Goal: Find specific page/section: Find specific page/section

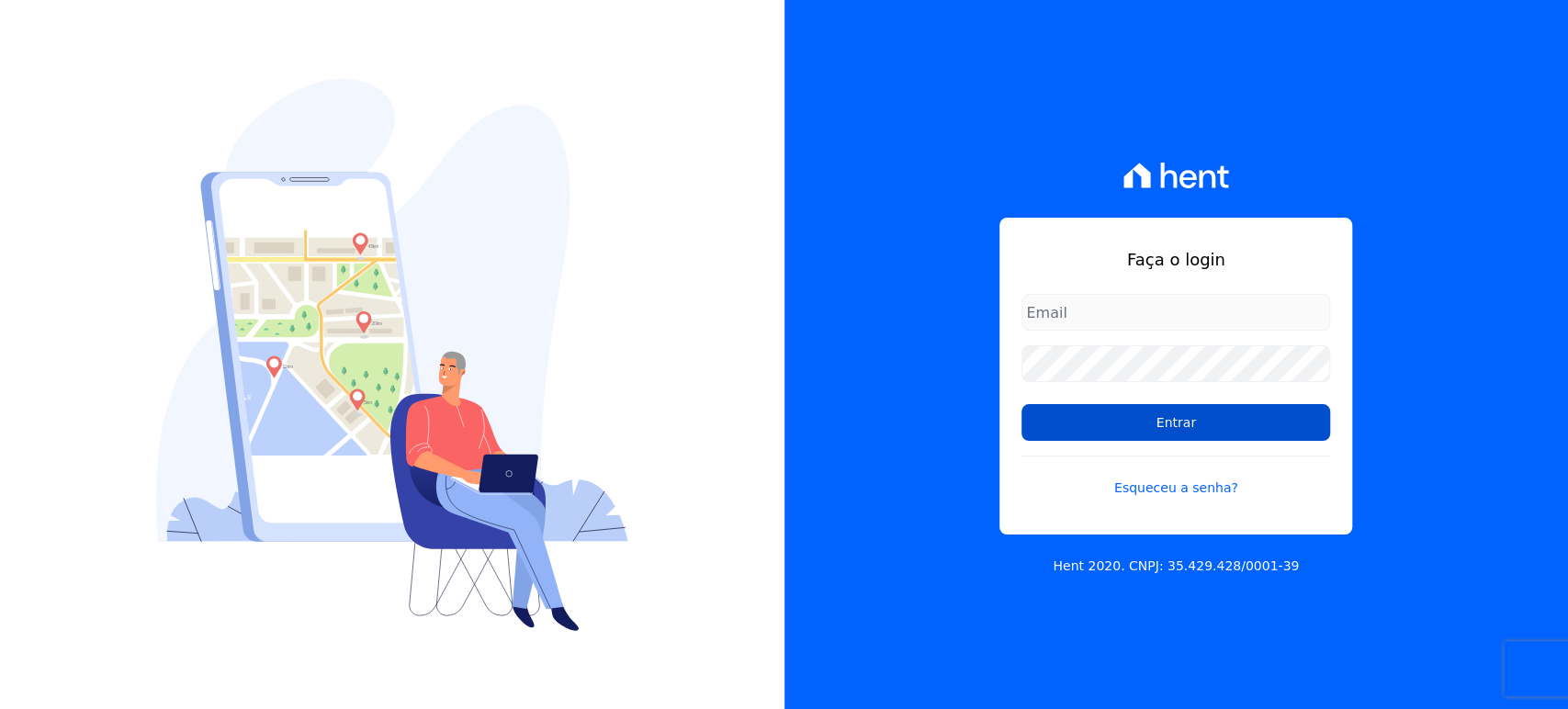
type input "[PERSON_NAME][EMAIL_ADDRESS][DOMAIN_NAME]"
click at [1034, 424] on input "Entrar" at bounding box center [1176, 422] width 309 height 37
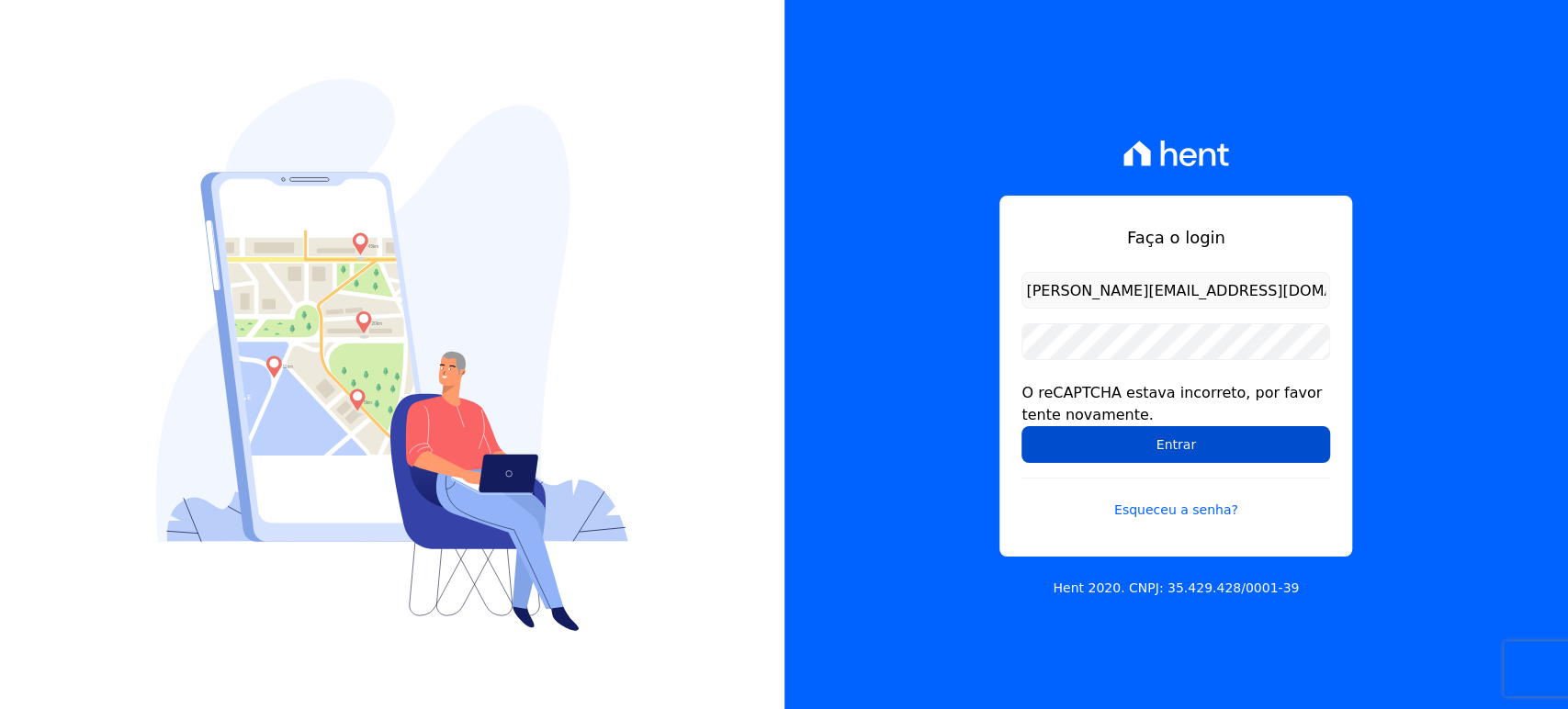
click at [1157, 439] on input "Entrar" at bounding box center [1176, 444] width 309 height 37
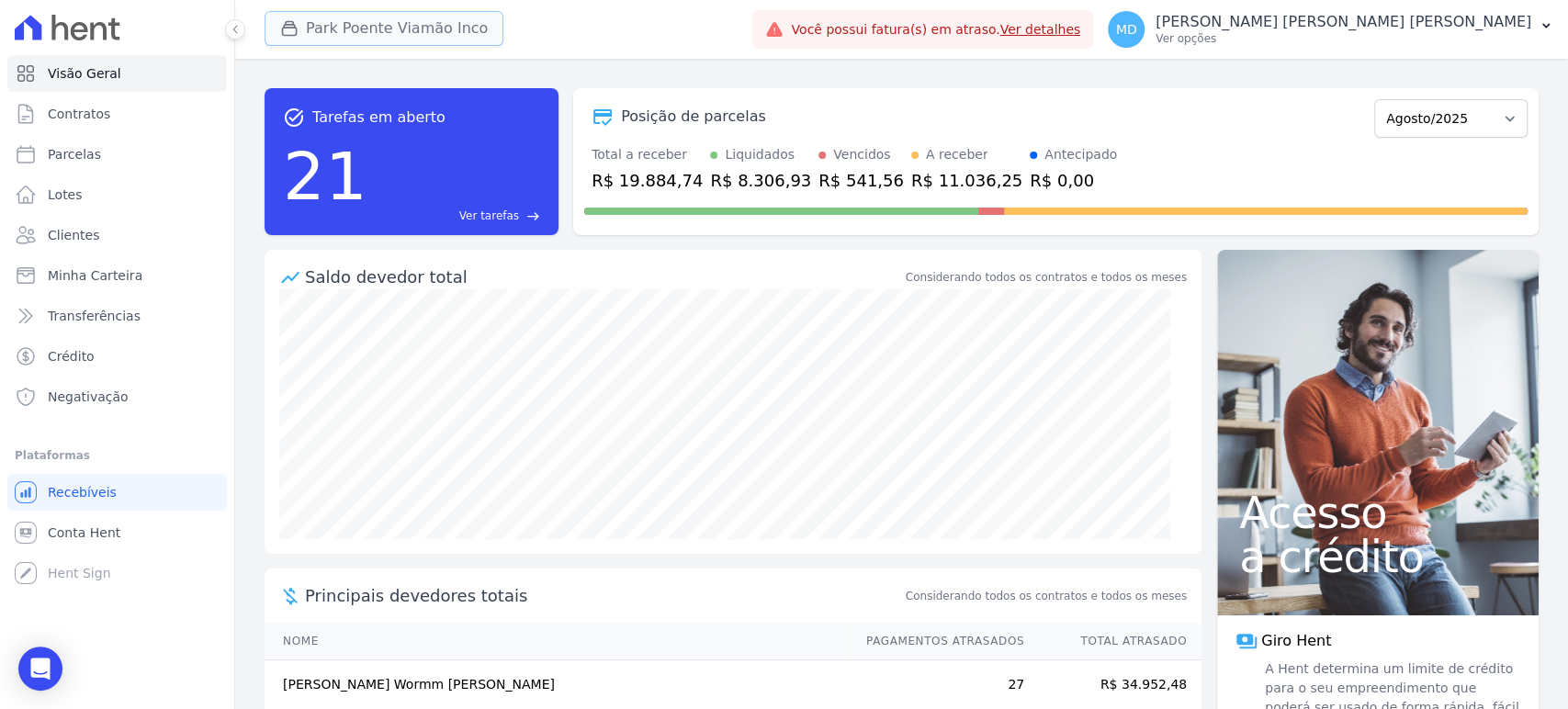
click at [335, 34] on button "Park Poente Viamão Inco" at bounding box center [384, 28] width 238 height 35
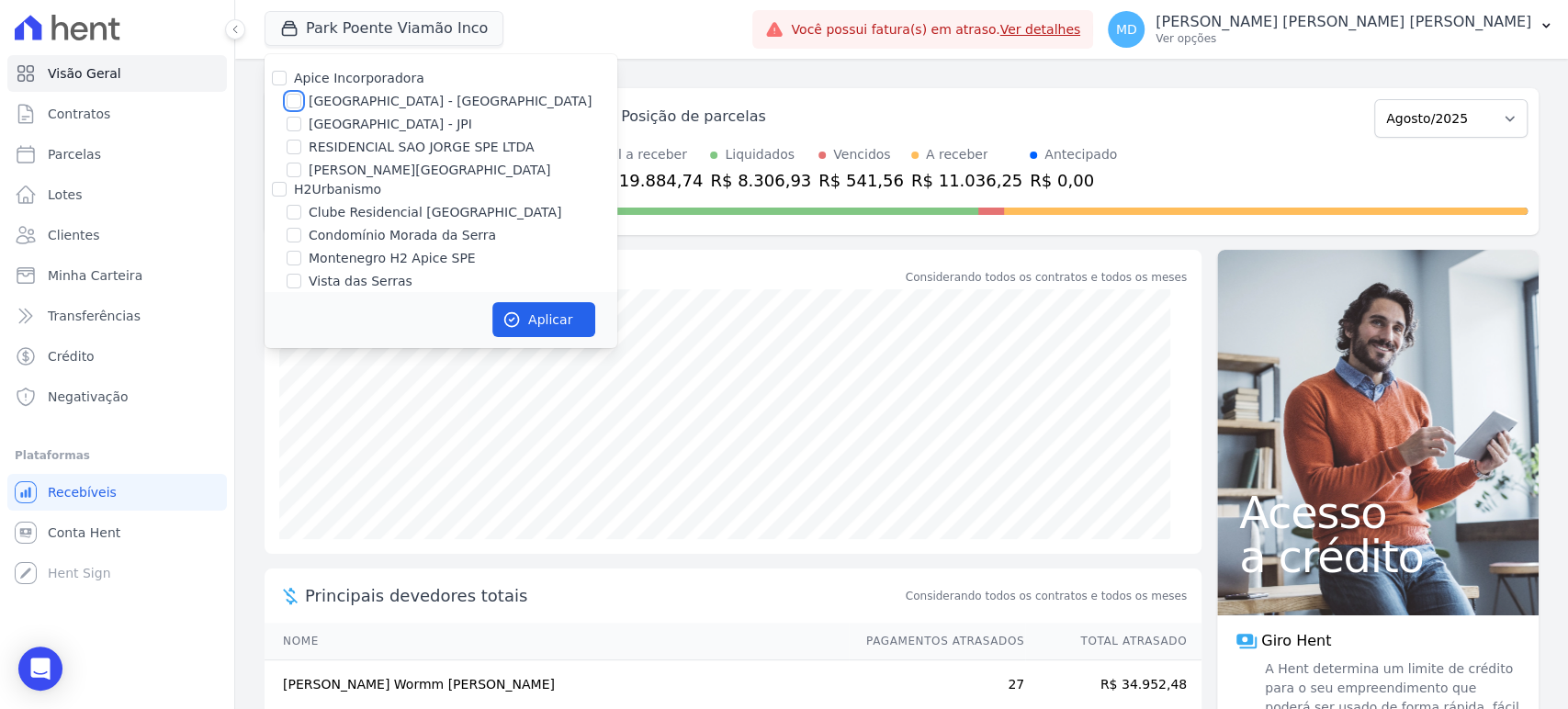
click at [287, 105] on input "[GEOGRAPHIC_DATA] - [GEOGRAPHIC_DATA]" at bounding box center [294, 101] width 15 height 15
checkbox input "true"
click at [291, 116] on div at bounding box center [294, 124] width 15 height 19
click at [292, 125] on input "[GEOGRAPHIC_DATA] - JPI" at bounding box center [294, 124] width 15 height 15
checkbox input "true"
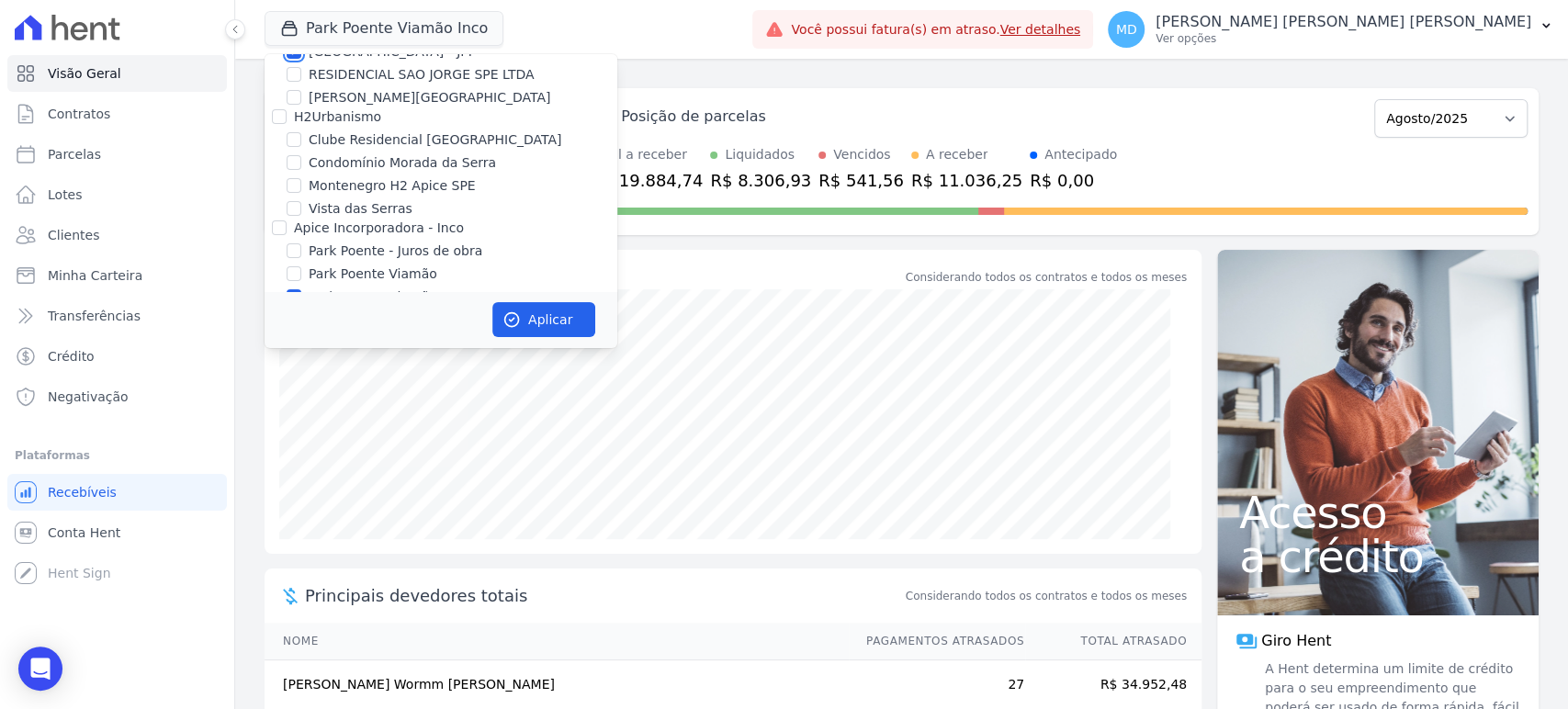
scroll to position [102, 0]
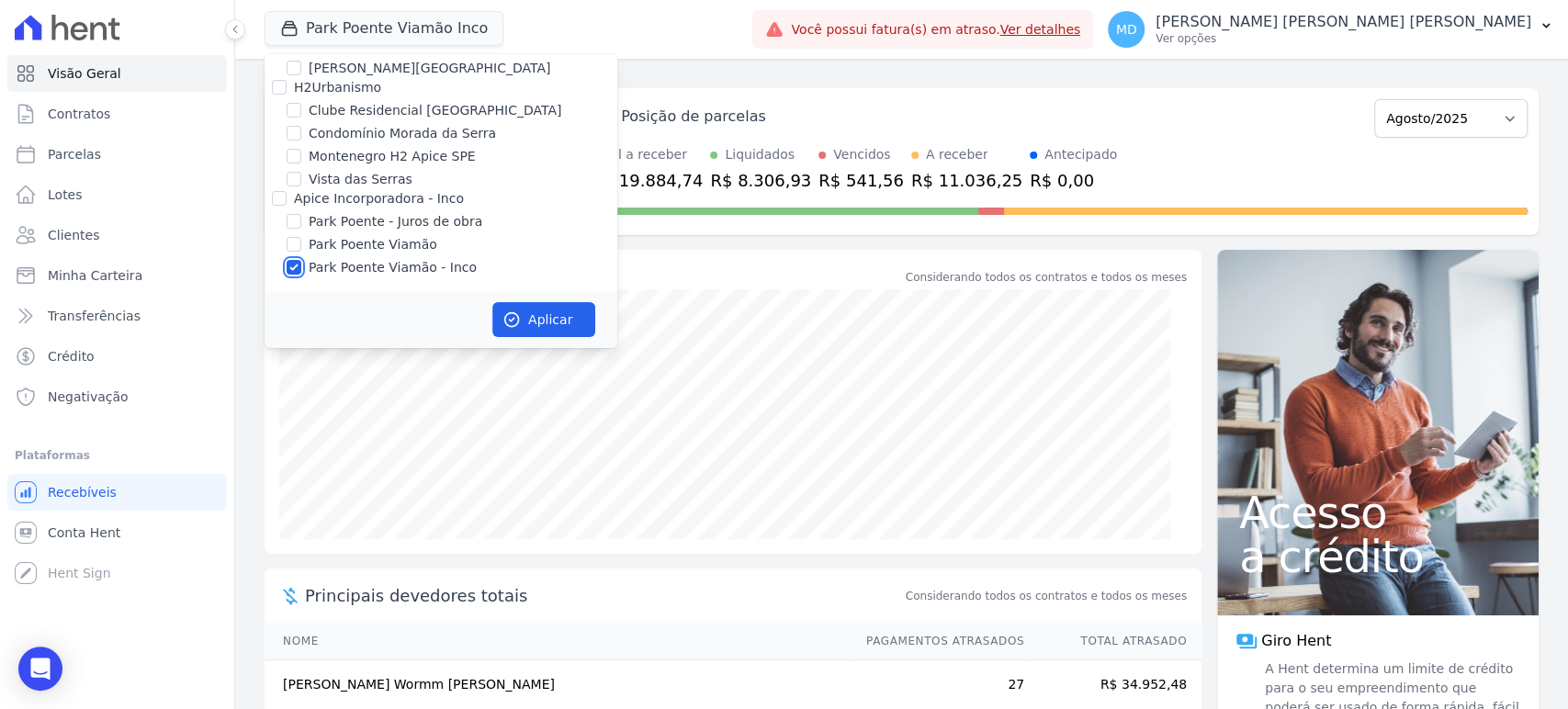
click at [295, 264] on input "Park Poente Viamão - Inco" at bounding box center [294, 268] width 15 height 15
checkbox input "false"
click at [525, 312] on button "Aplicar" at bounding box center [544, 319] width 103 height 35
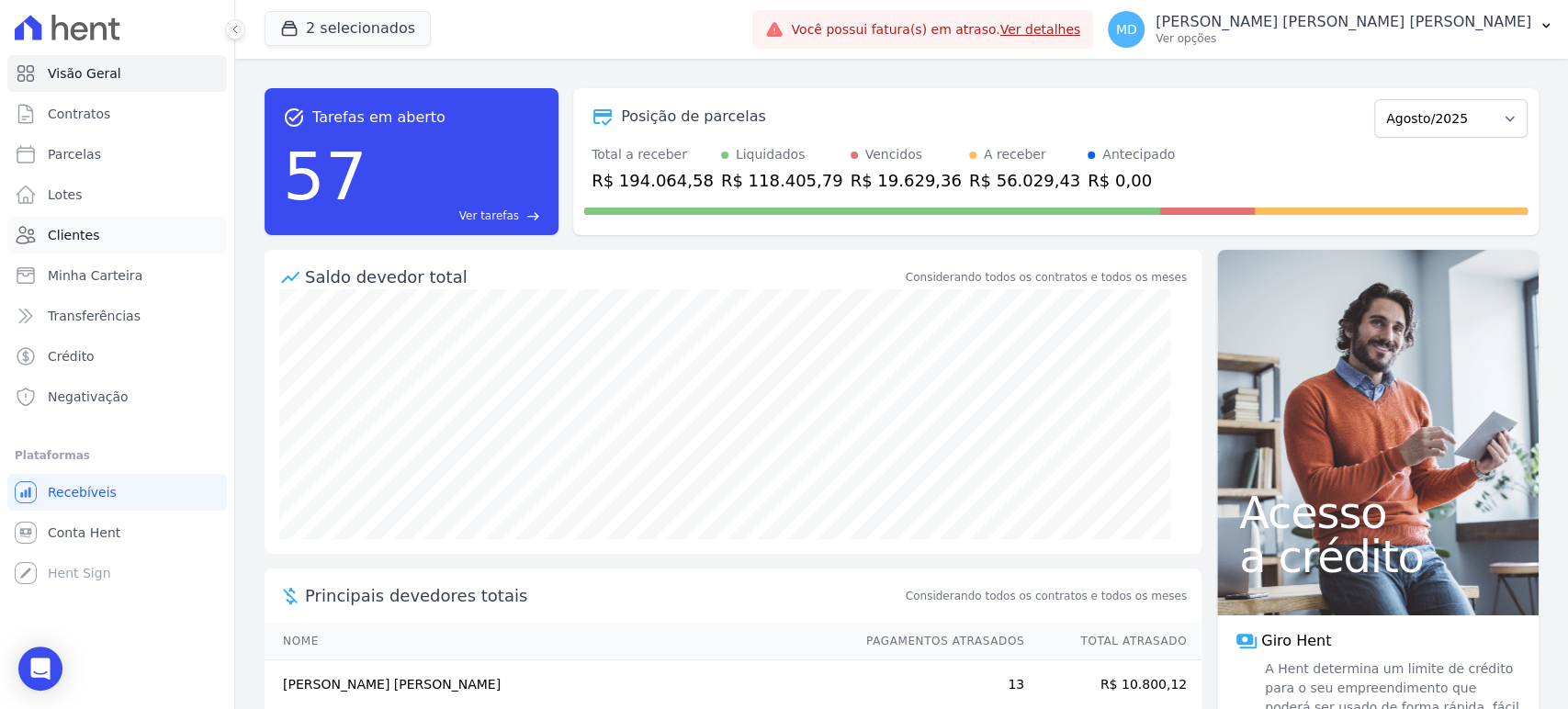
click at [84, 244] on link "Clientes" at bounding box center [117, 235] width 220 height 37
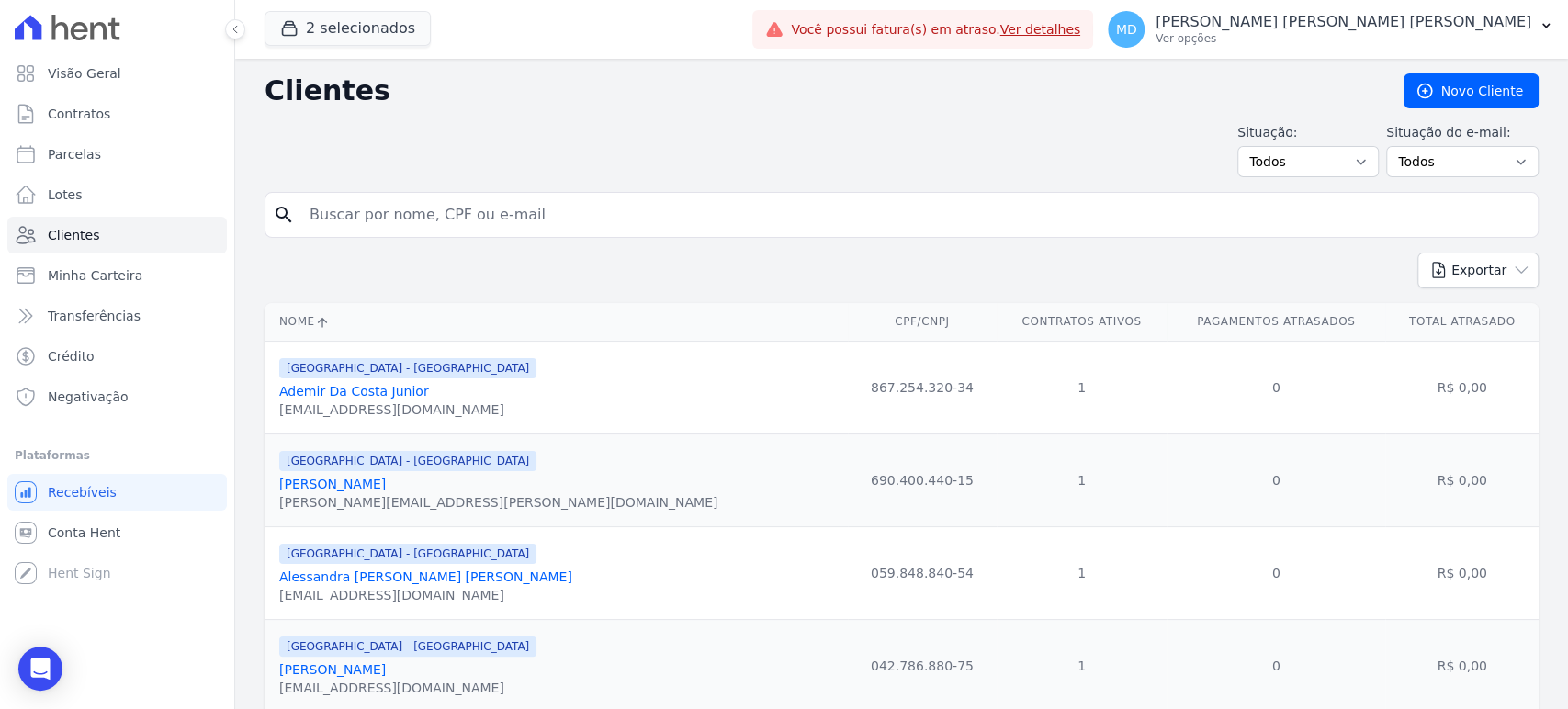
click at [395, 219] on input "search" at bounding box center [915, 214] width 1232 height 37
type input "d"
type input "eduarda carla"
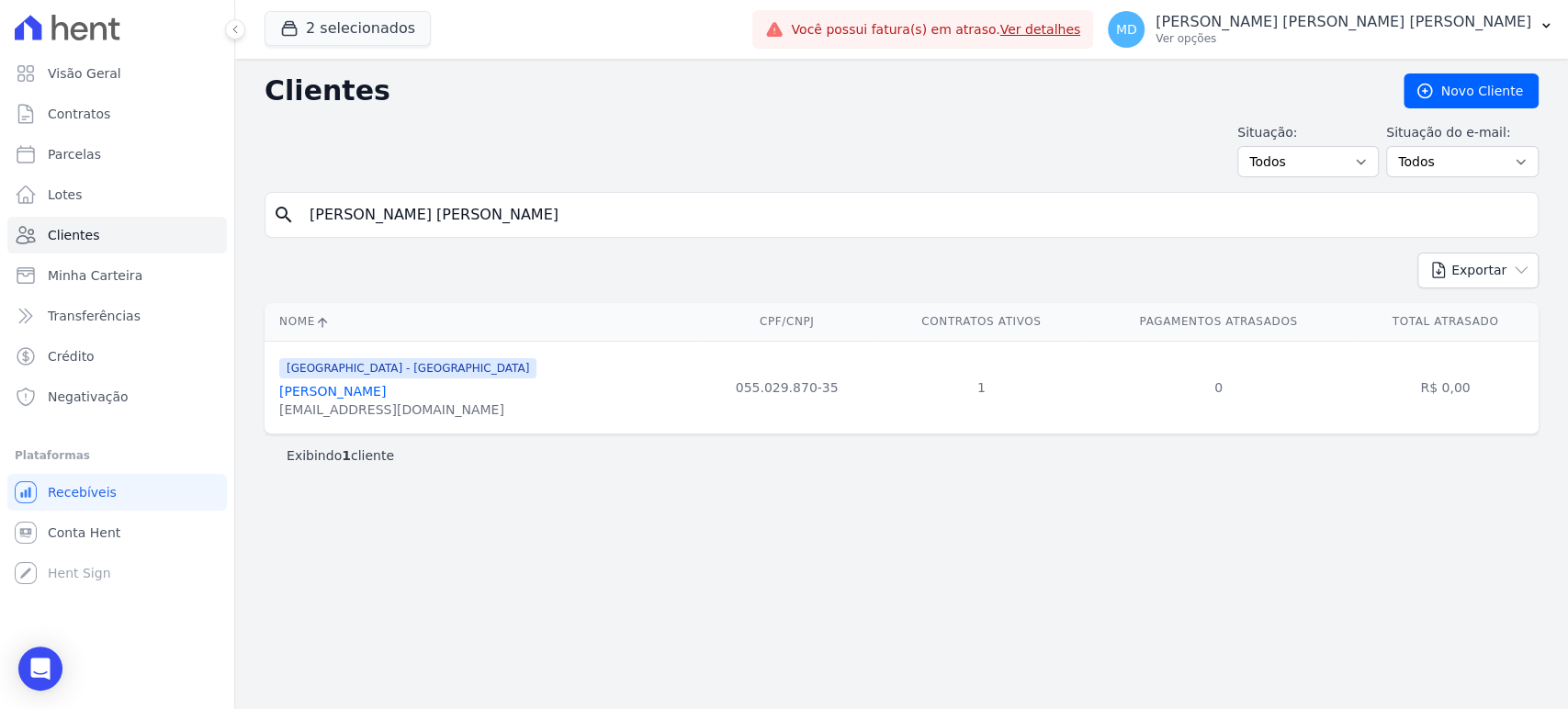
click at [321, 391] on link "Eduarda Carla Justo" at bounding box center [331, 392] width 106 height 15
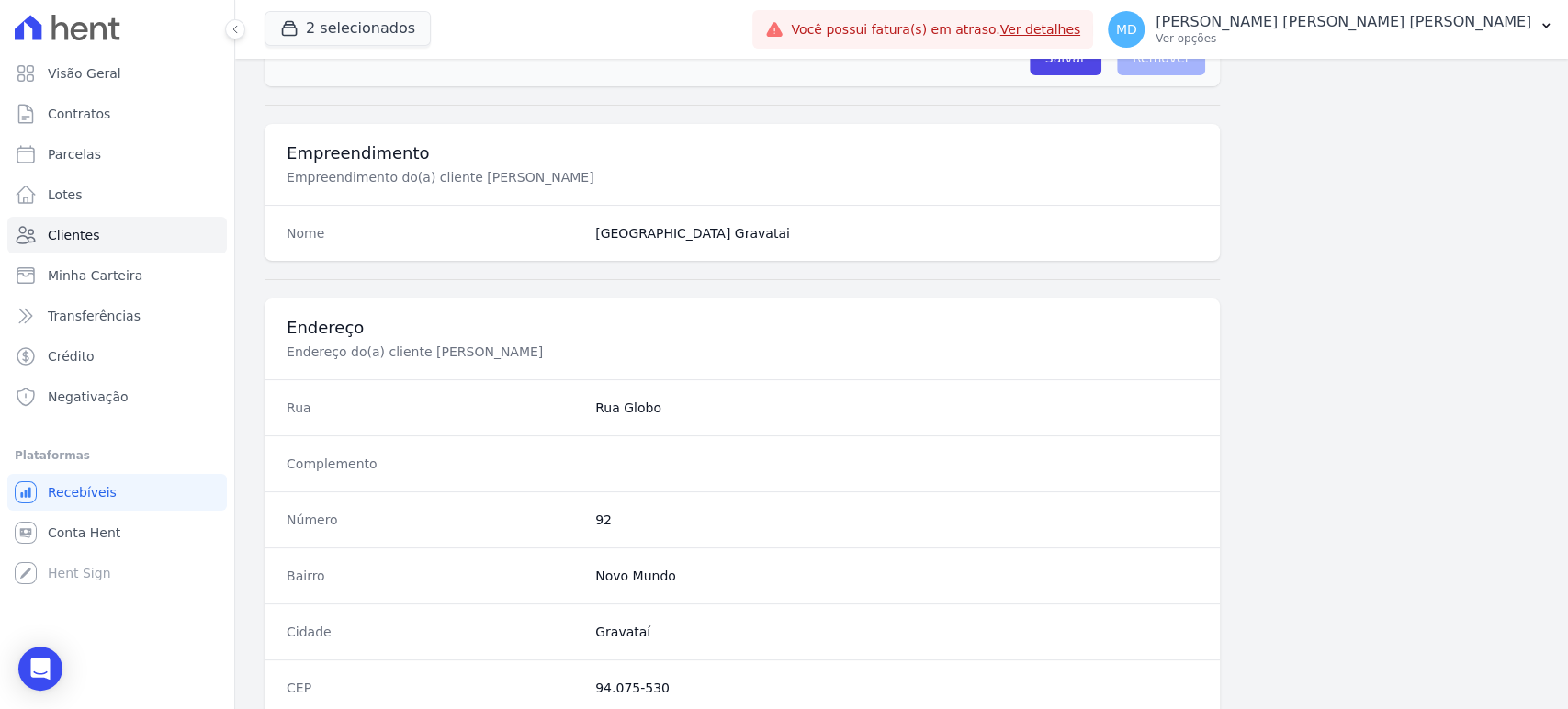
scroll to position [1006, 0]
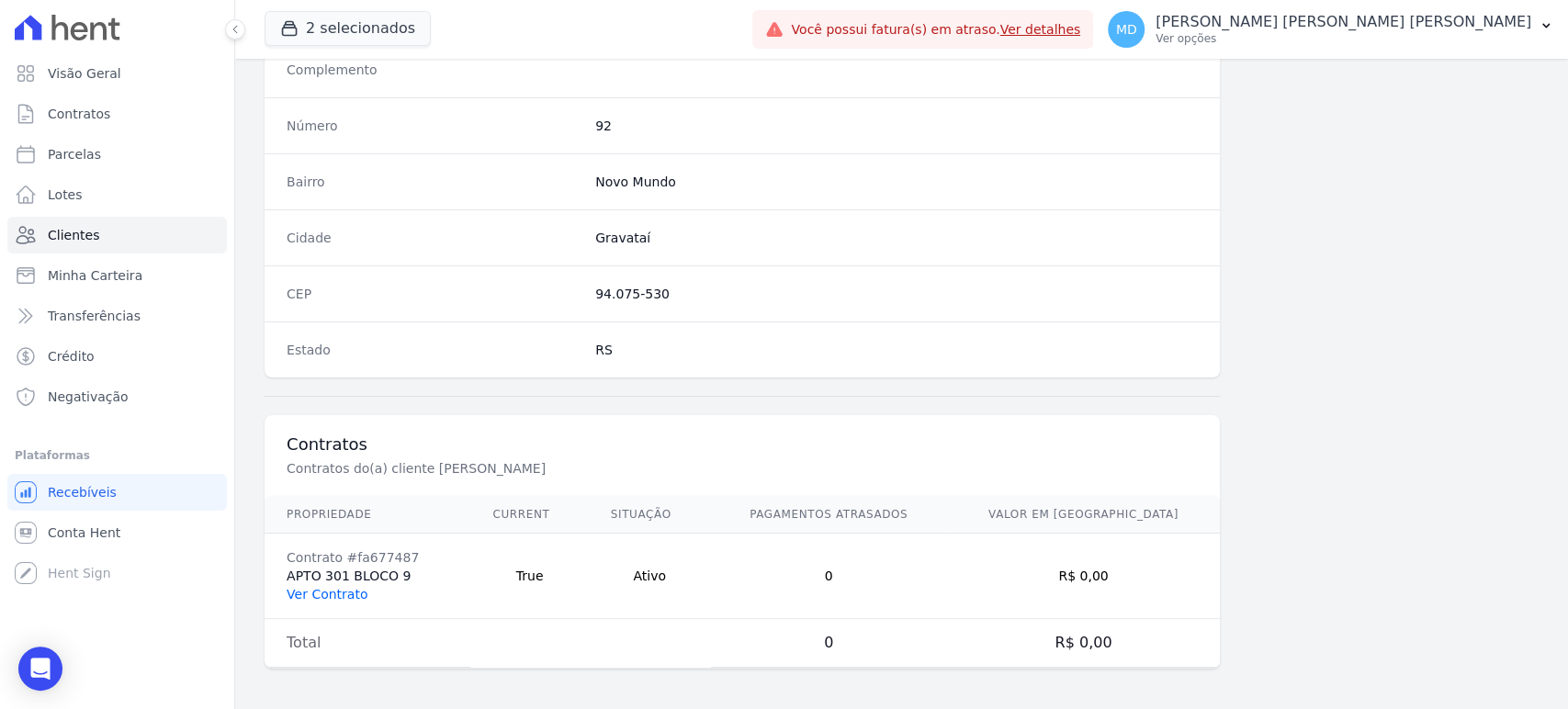
click at [333, 593] on link "Ver Contrato" at bounding box center [327, 594] width 81 height 15
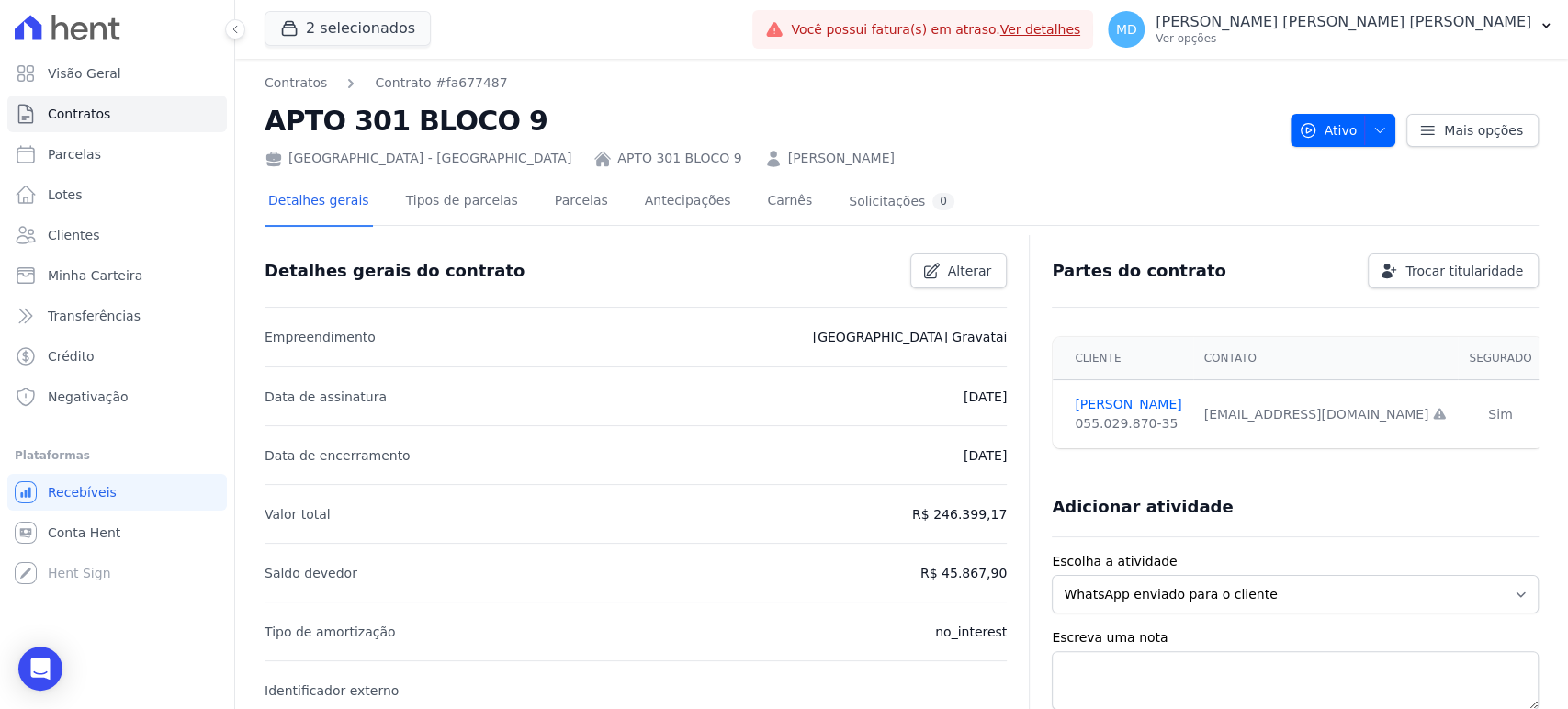
scroll to position [102, 0]
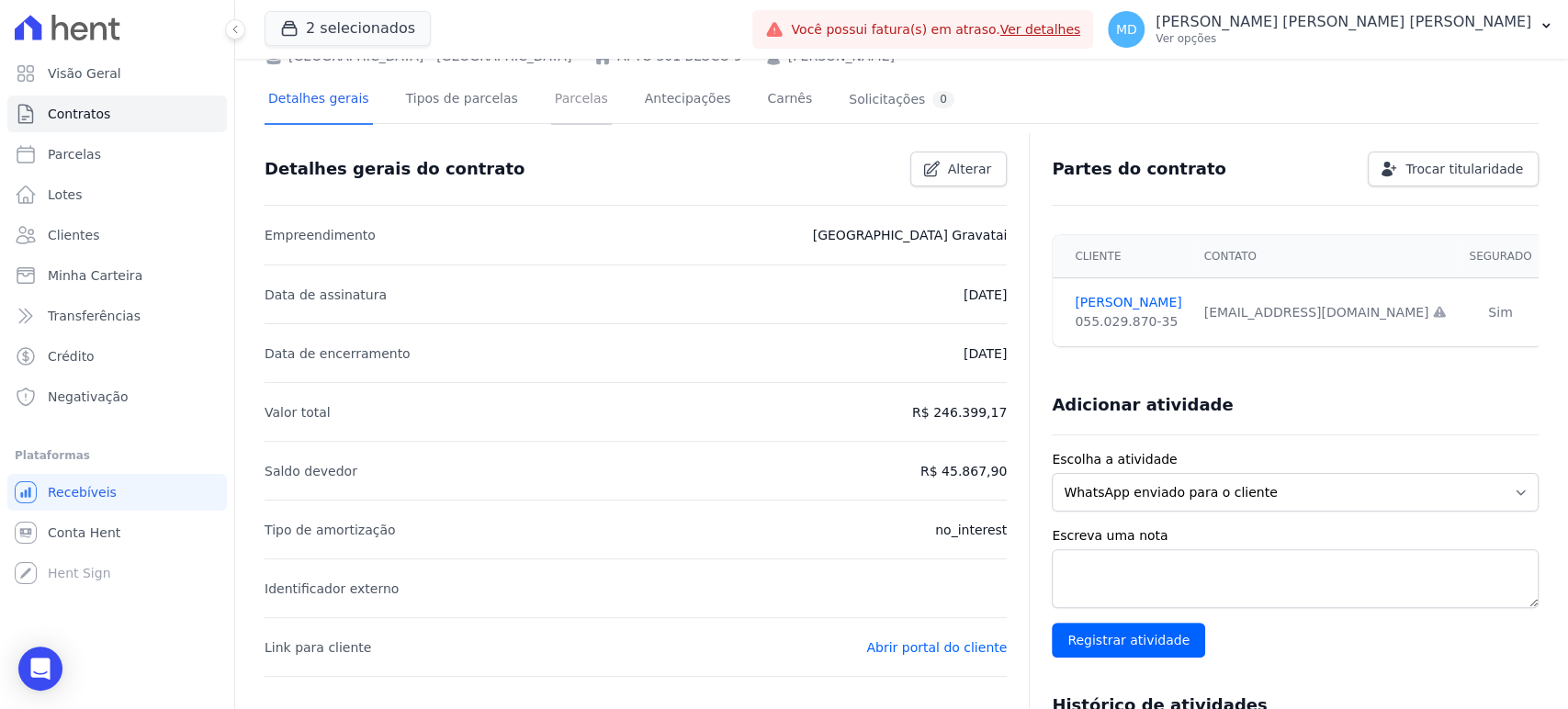
click at [551, 102] on link "Parcelas" at bounding box center [581, 100] width 61 height 49
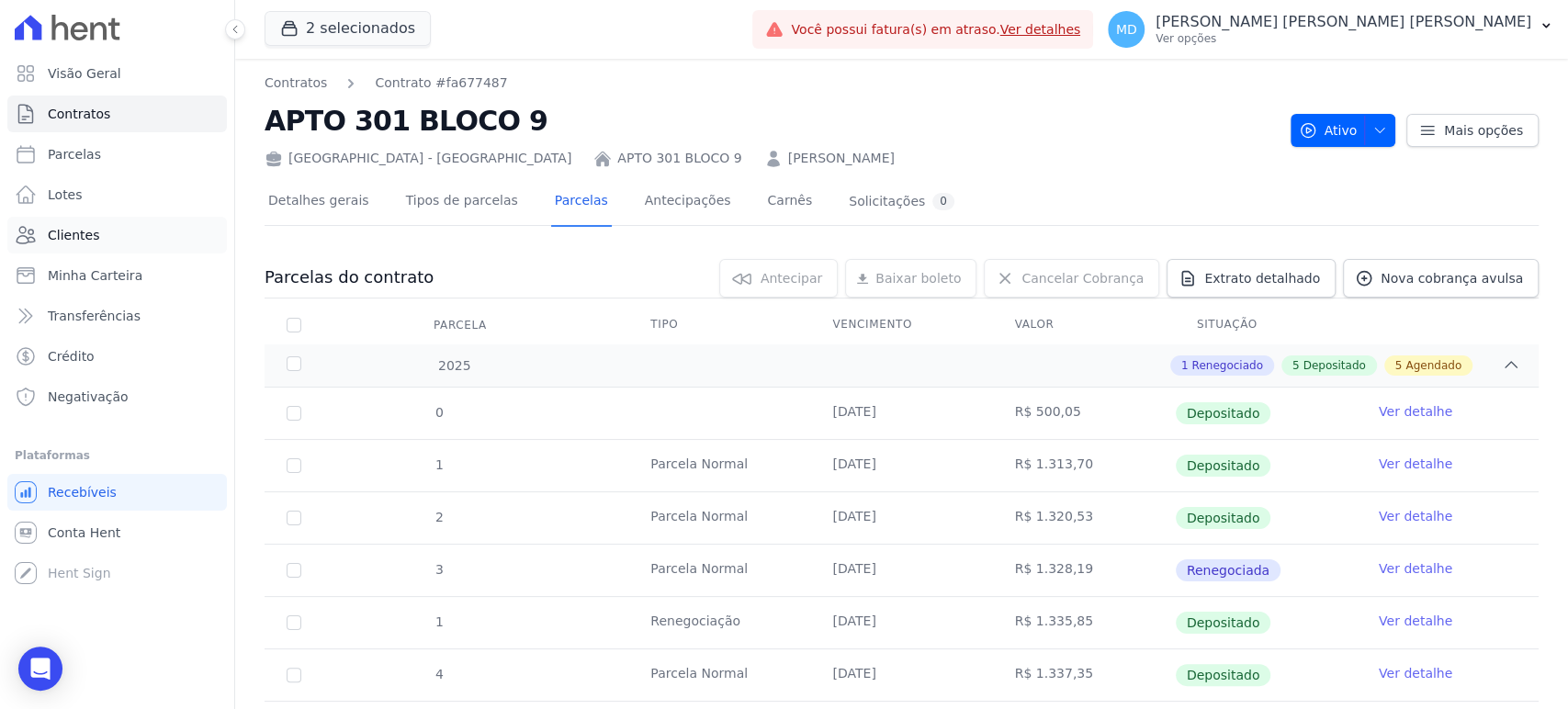
click at [50, 238] on span "Clientes" at bounding box center [73, 236] width 52 height 19
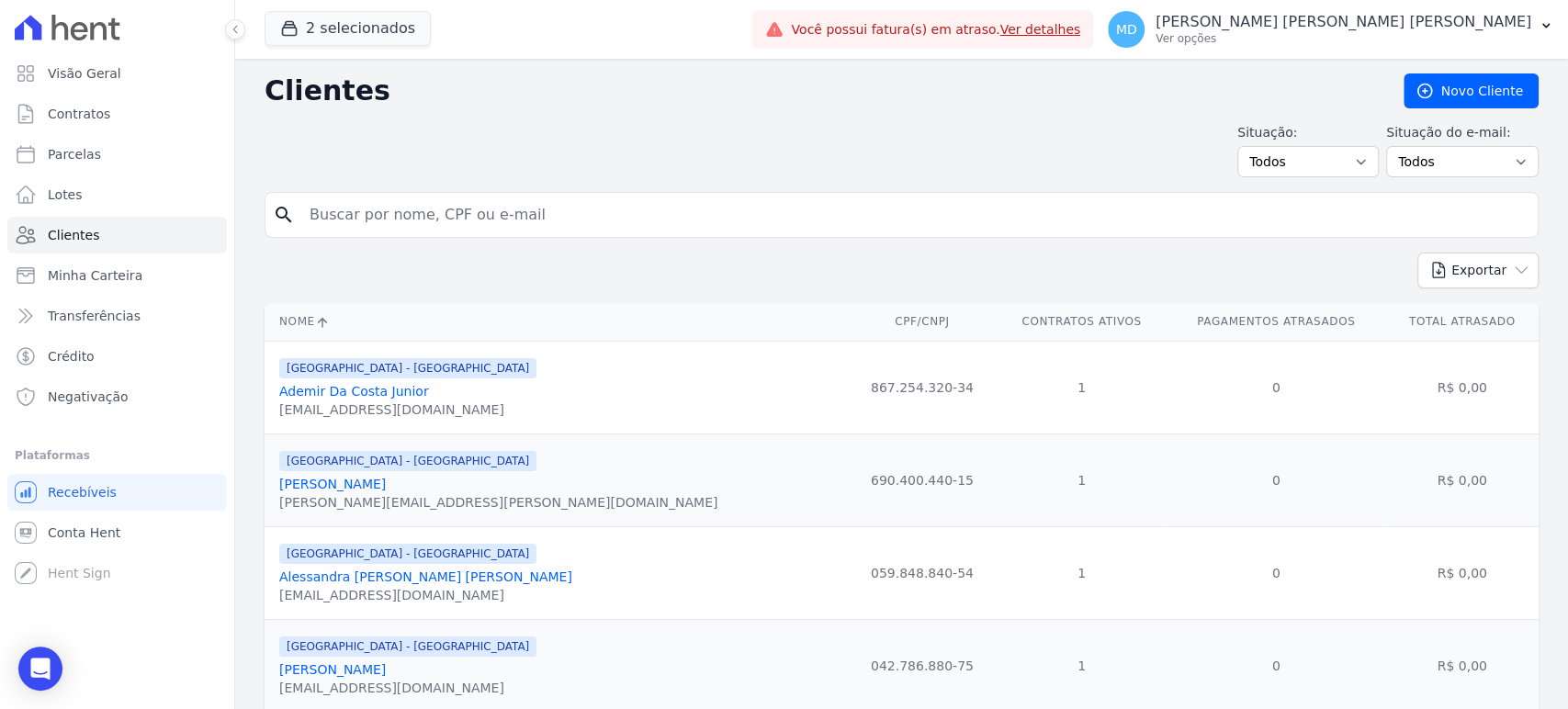
click at [392, 222] on input "search" at bounding box center [915, 214] width 1232 height 37
type input "EDUARDA MACIEL DOS SANTOS"
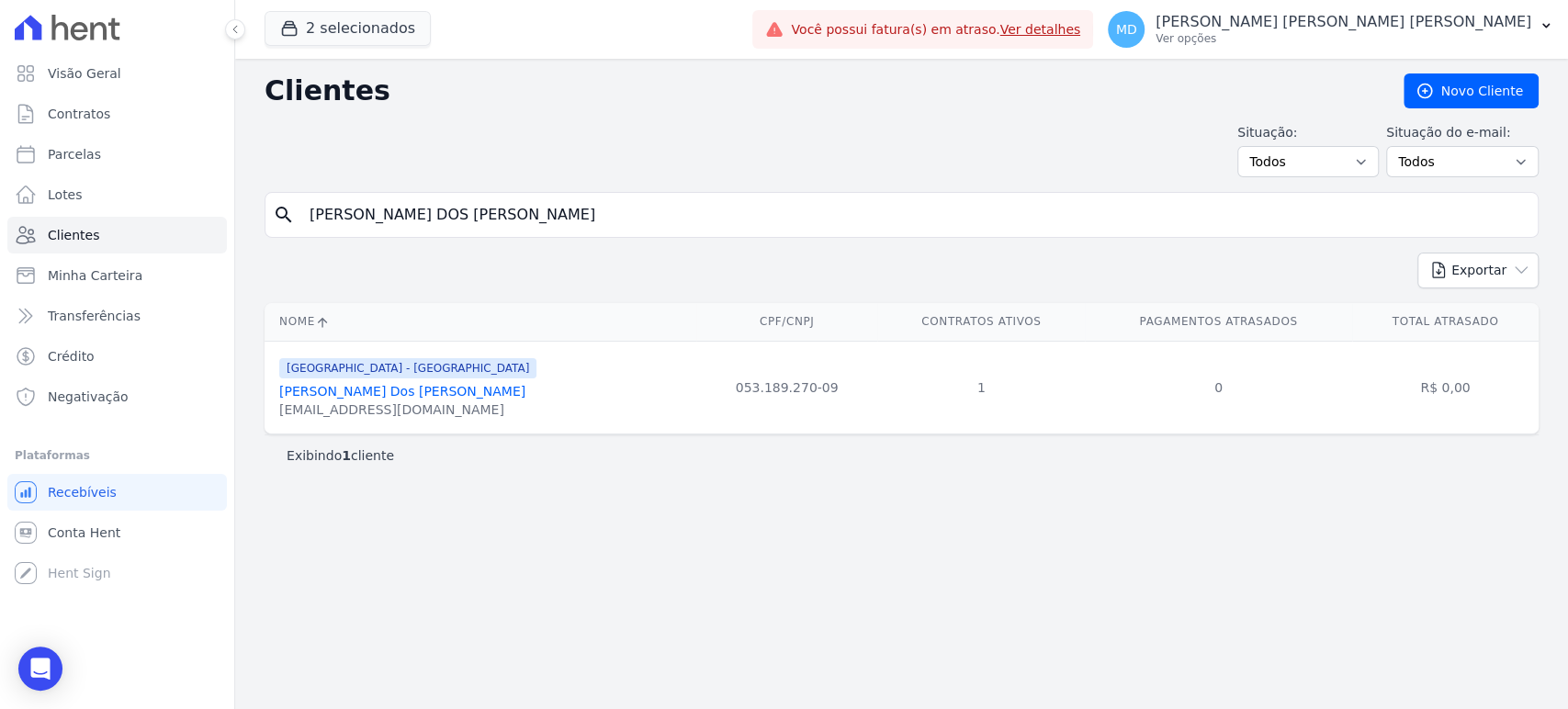
click at [331, 386] on link "Eduarda Maciel Dos Santos" at bounding box center [402, 392] width 246 height 15
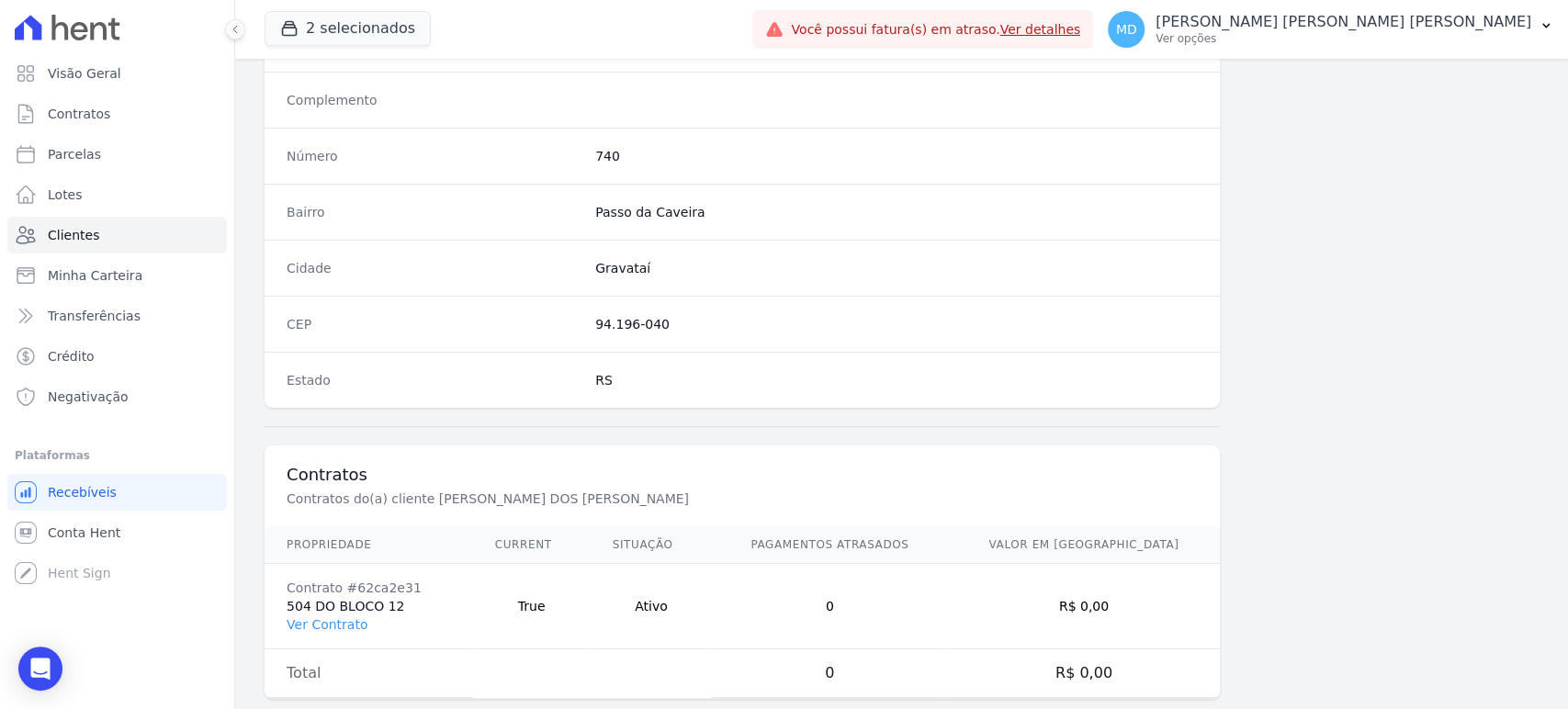
scroll to position [1006, 0]
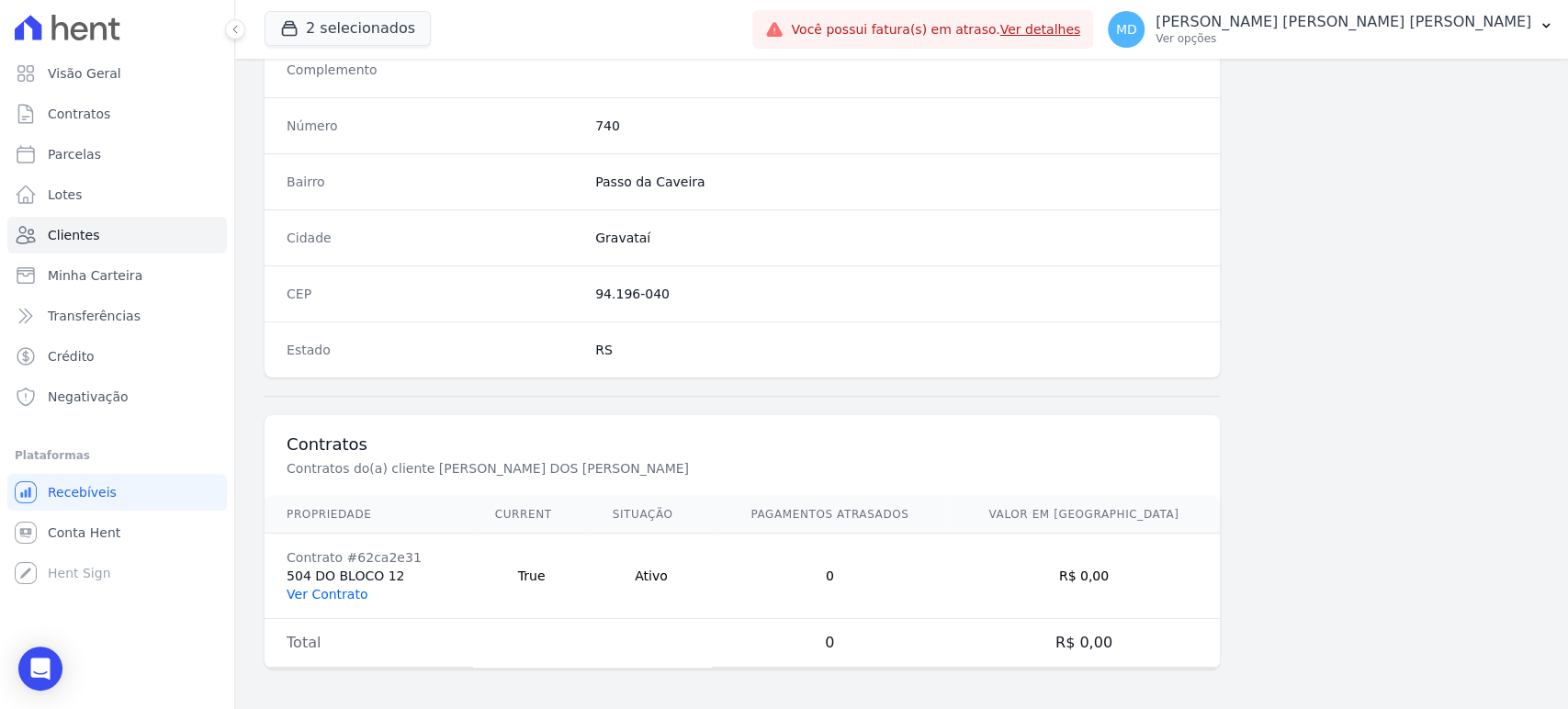
click at [327, 593] on link "Ver Contrato" at bounding box center [327, 594] width 81 height 15
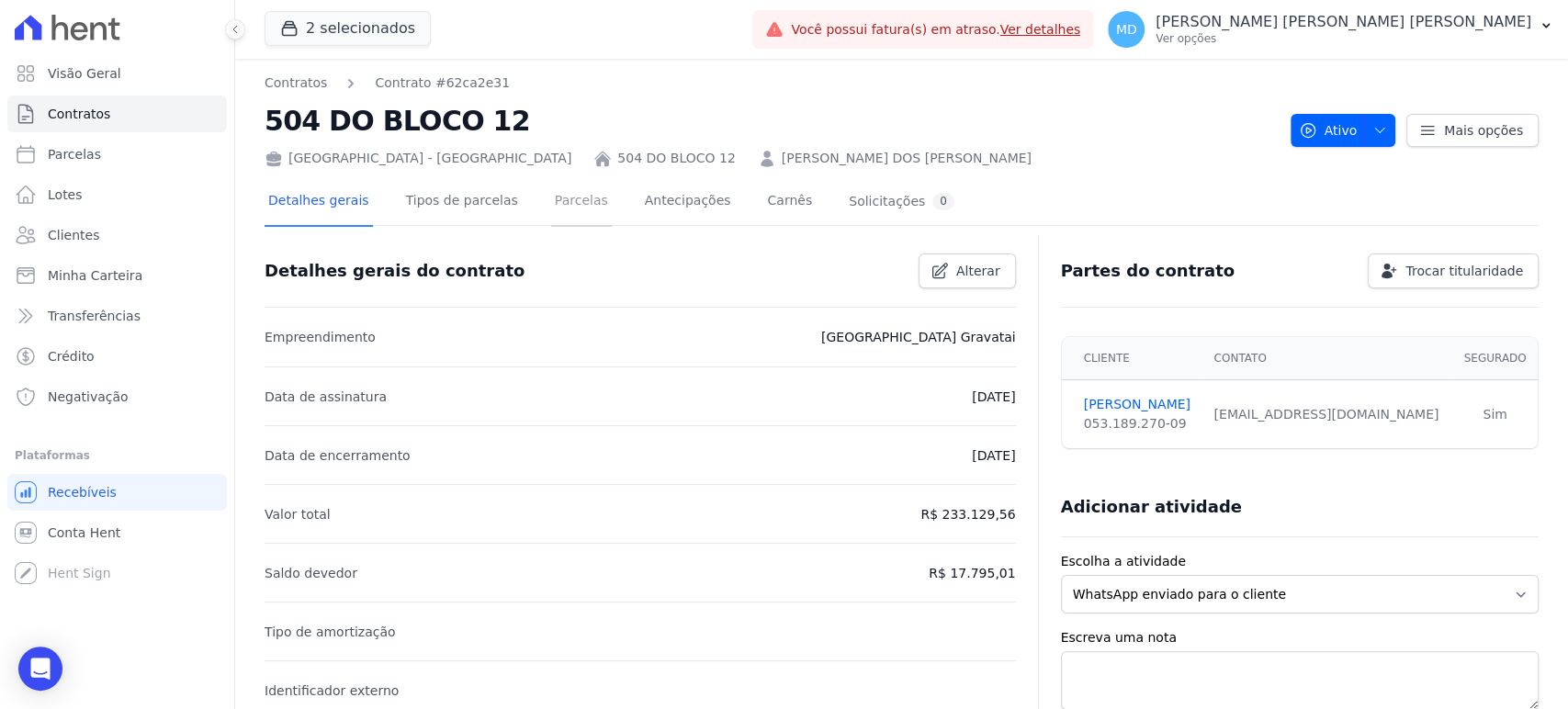
click at [553, 207] on link "Parcelas" at bounding box center [581, 203] width 61 height 49
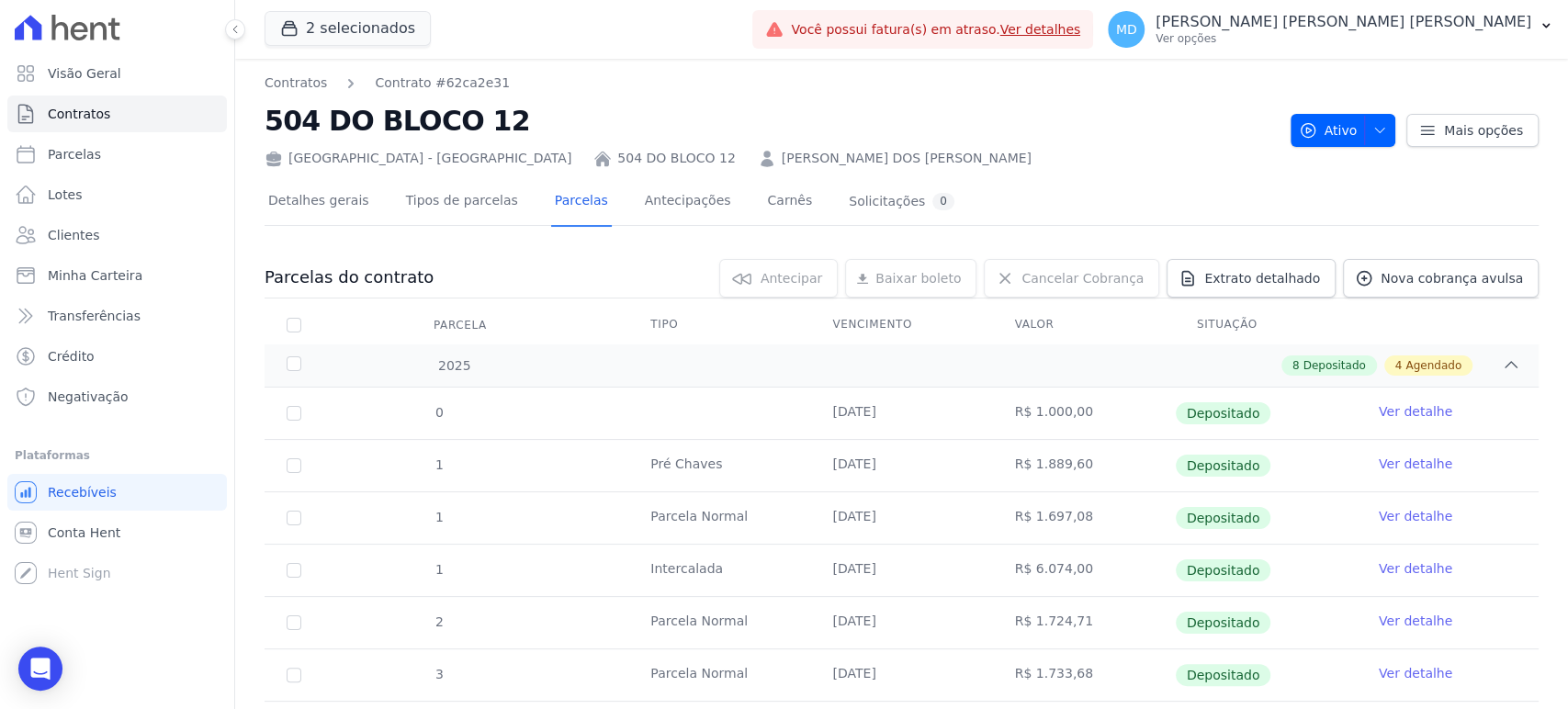
scroll to position [306, 0]
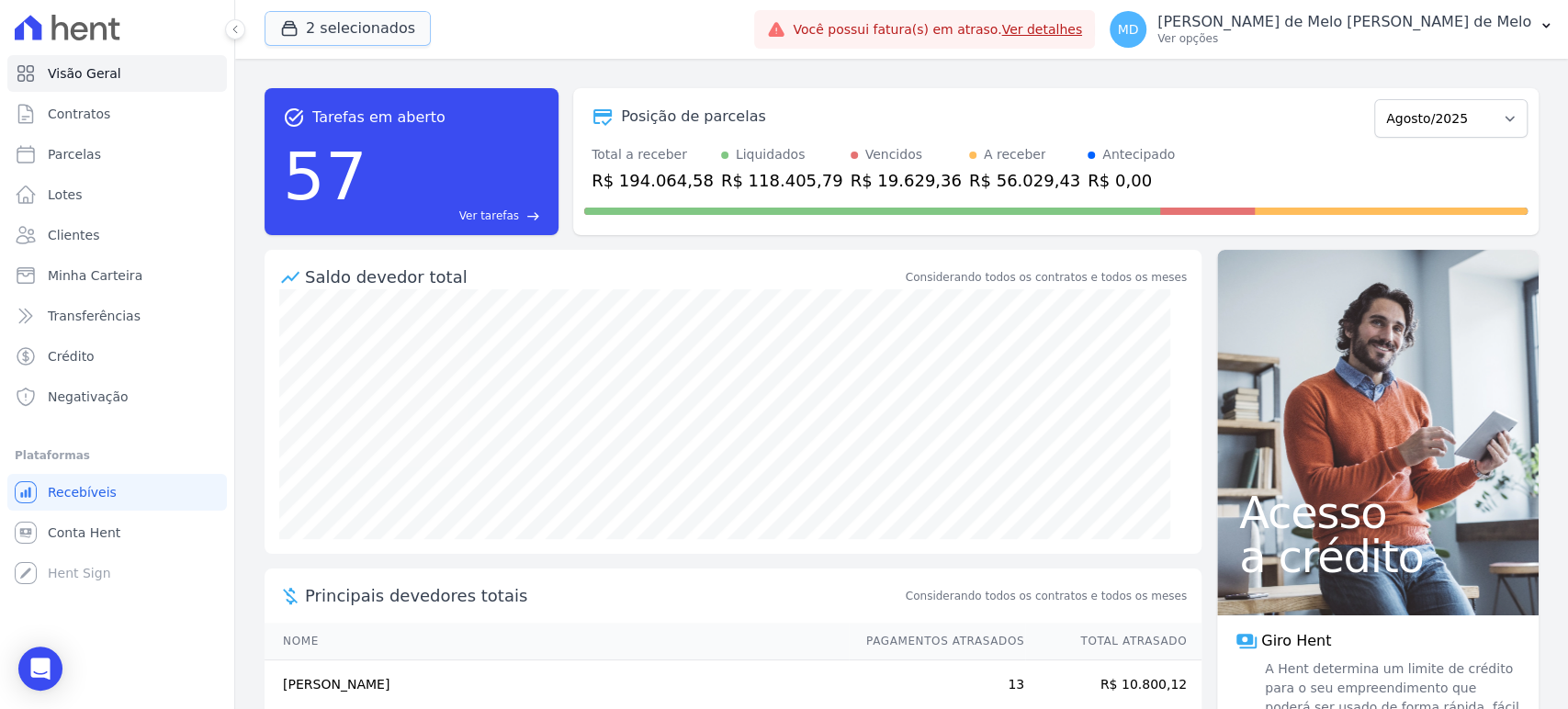
click at [336, 18] on button "2 selecionados" at bounding box center [347, 28] width 166 height 35
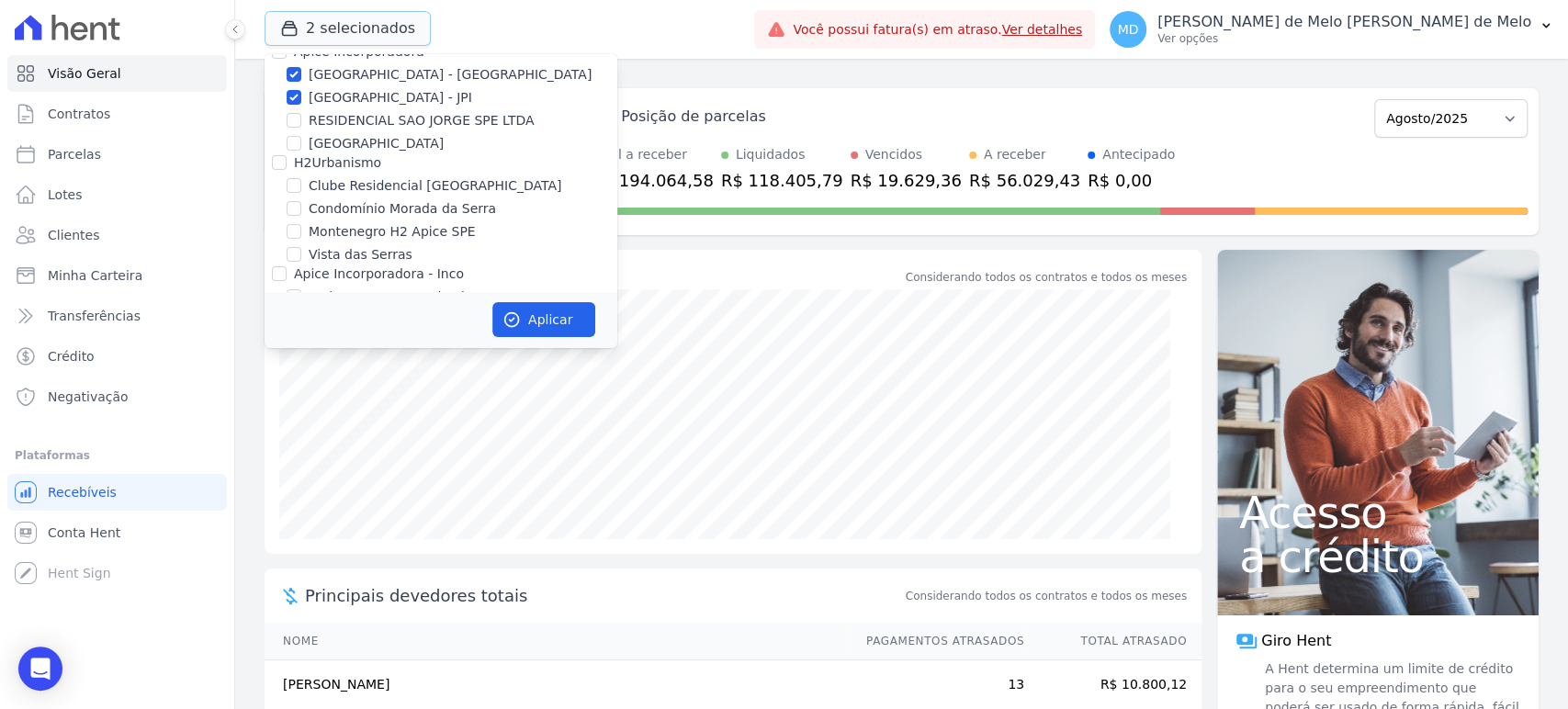
scroll to position [102, 0]
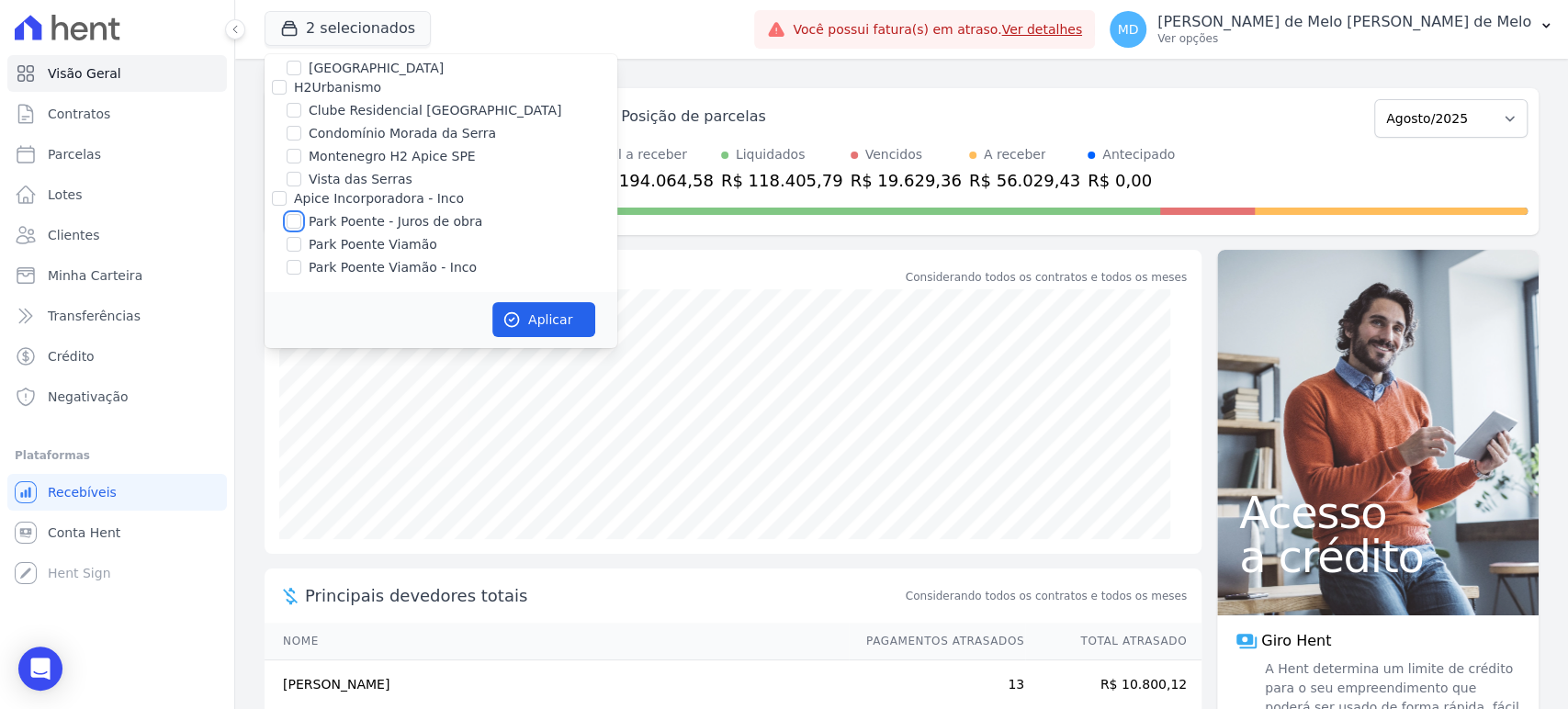
click at [293, 219] on input "Park Poente - Juros de obra" at bounding box center [294, 222] width 15 height 15
checkbox input "true"
click at [292, 237] on input "Park Poente Viamão" at bounding box center [294, 244] width 15 height 15
checkbox input "true"
click at [292, 254] on div "Apice Incorporadora [GEOGRAPHIC_DATA] - [GEOGRAPHIC_DATA] [GEOGRAPHIC_DATA] - J…" at bounding box center [441, 122] width 353 height 340
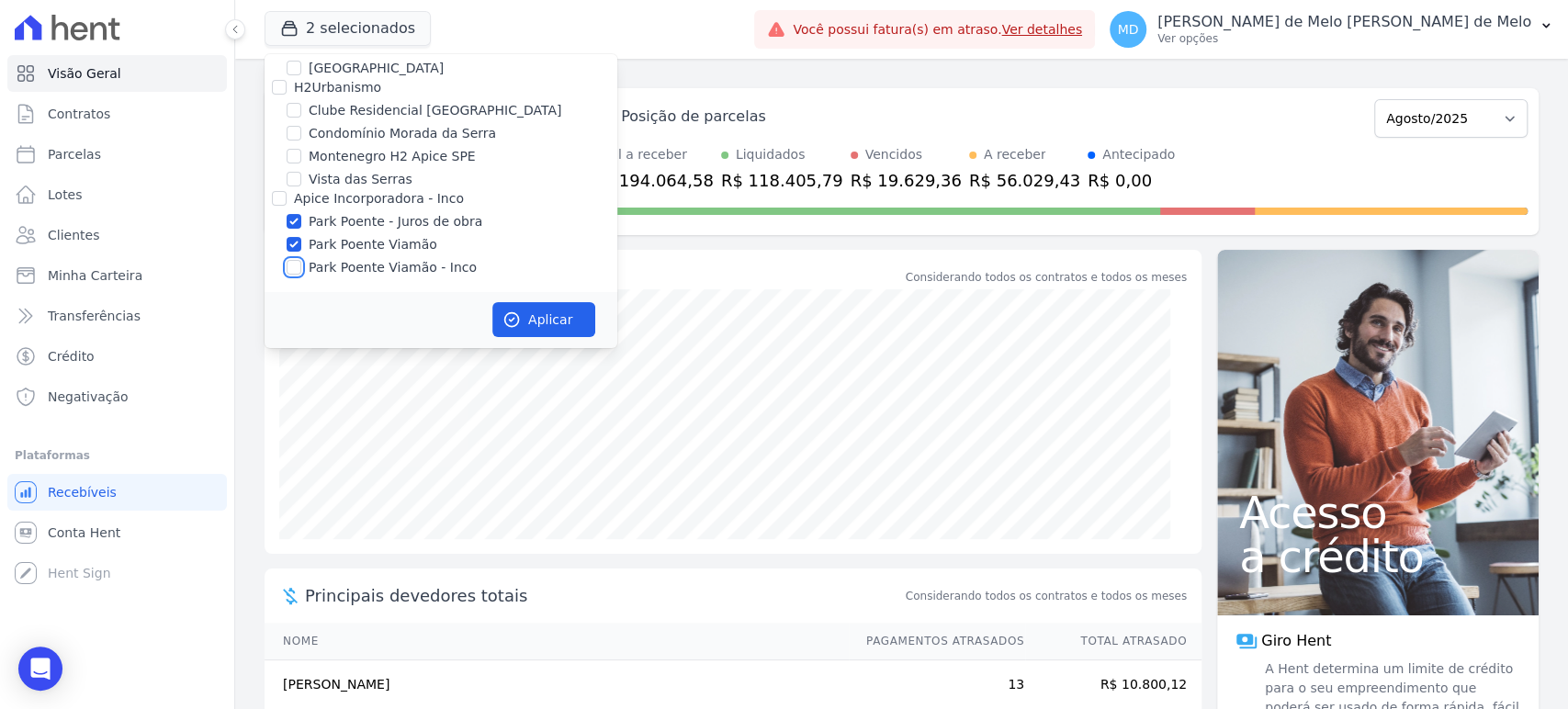
click at [291, 265] on input "Park Poente Viamão - Inco" at bounding box center [294, 268] width 15 height 15
checkbox input "true"
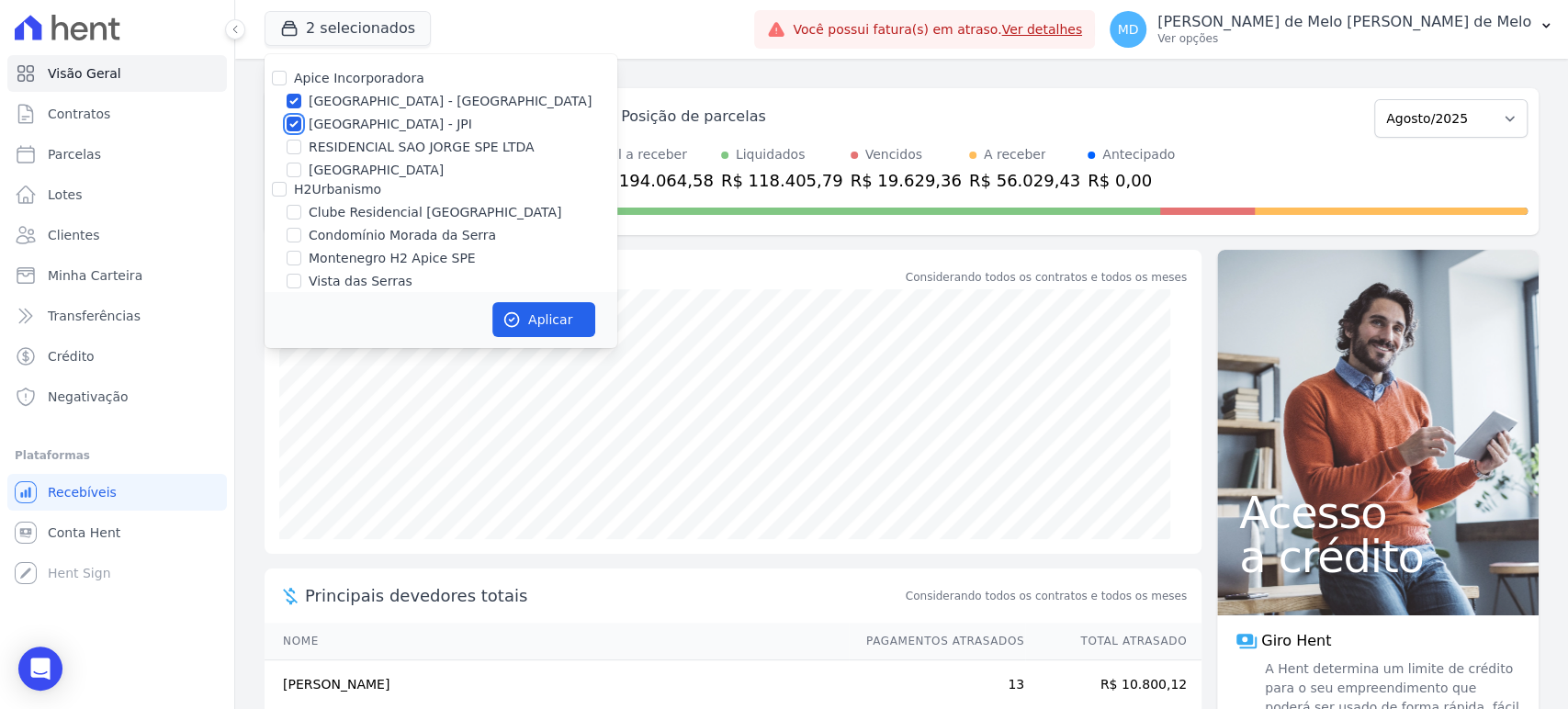
click at [294, 125] on input "Arty Park - JPI" at bounding box center [294, 124] width 15 height 15
checkbox input "false"
click at [298, 105] on input "Arty Park - Gravatai" at bounding box center [294, 101] width 15 height 15
checkbox input "false"
click at [530, 318] on button "Aplicar" at bounding box center [544, 319] width 103 height 35
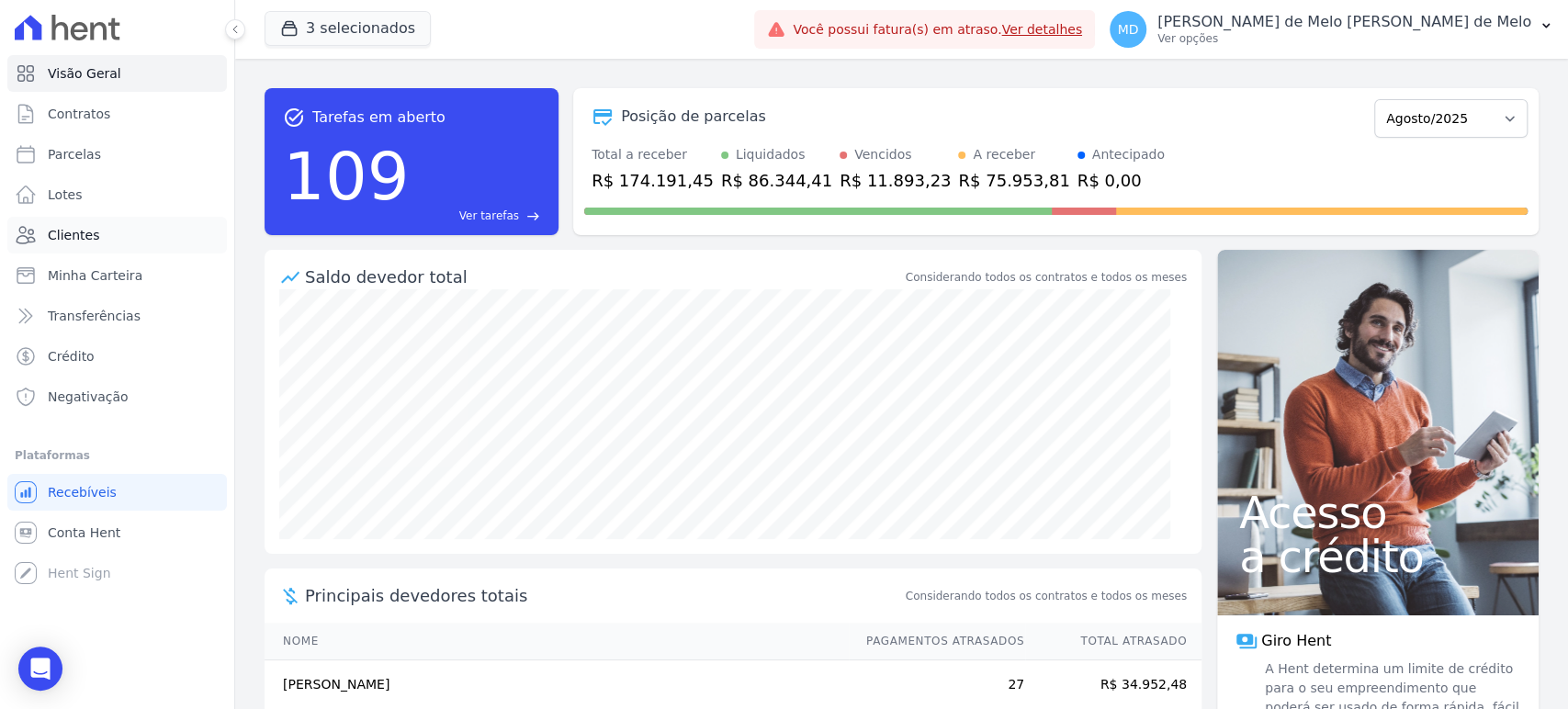
click at [72, 232] on span "Clientes" at bounding box center [73, 236] width 52 height 19
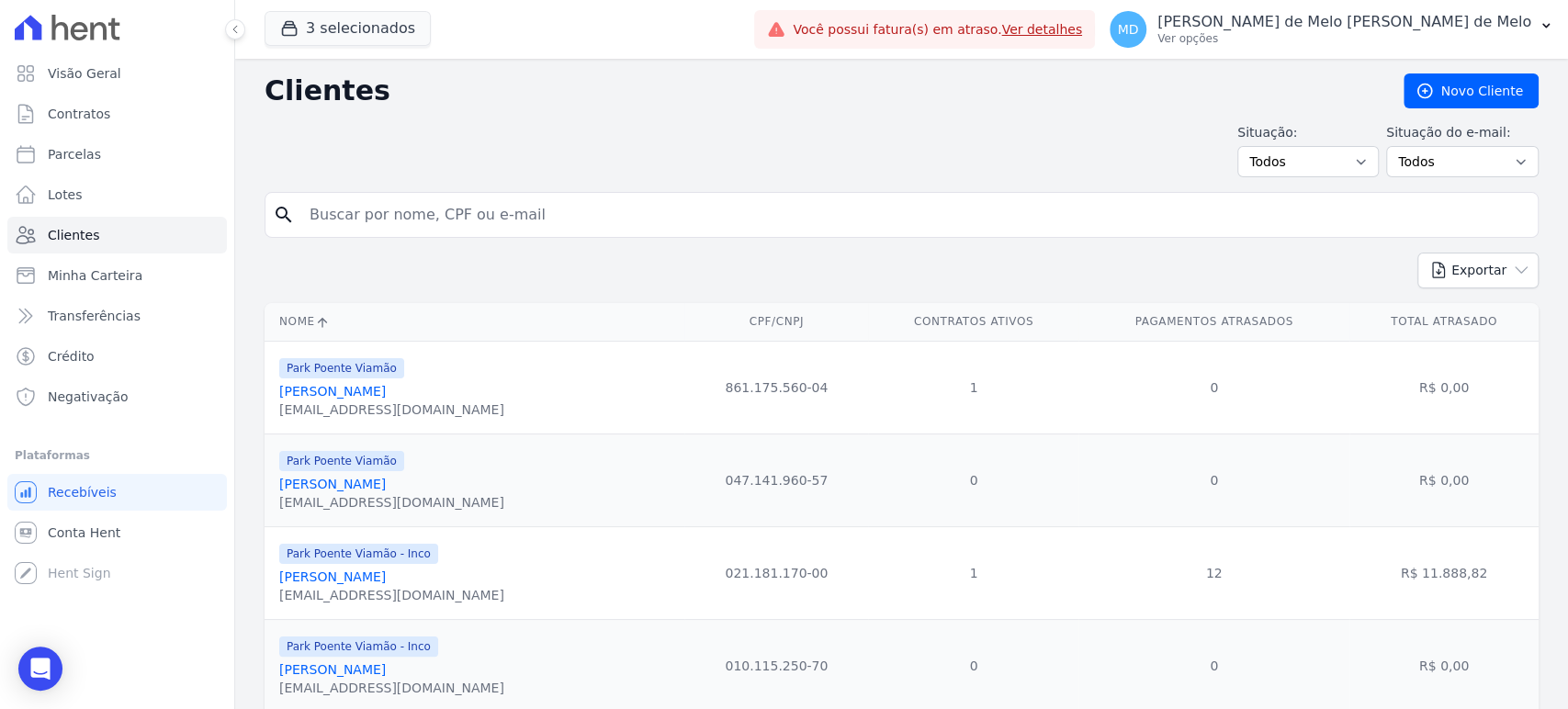
click at [470, 217] on input "search" at bounding box center [915, 214] width 1232 height 37
paste input "ANDRIELLY OLIVEIRA DA SILVA"
type input "ANDRIELLY OLIVEIRA DA SILVA"
